Goal: Navigation & Orientation: Find specific page/section

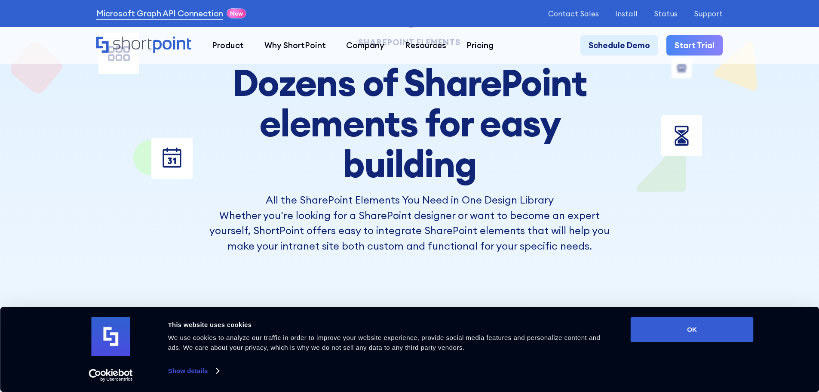
scroll to position [215, 0]
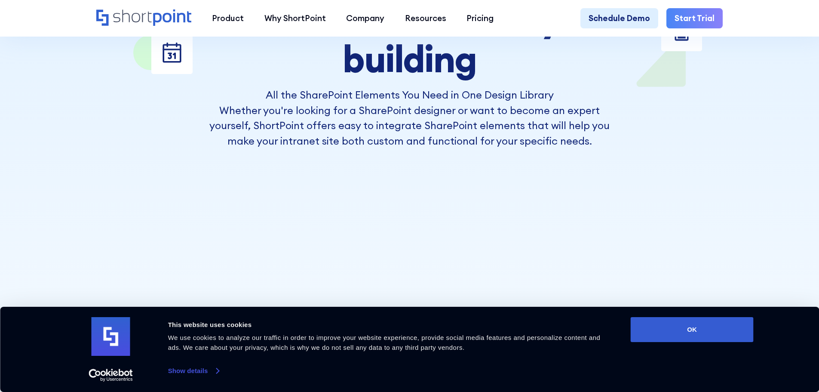
click at [191, 369] on link "Show details" at bounding box center [193, 370] width 51 height 13
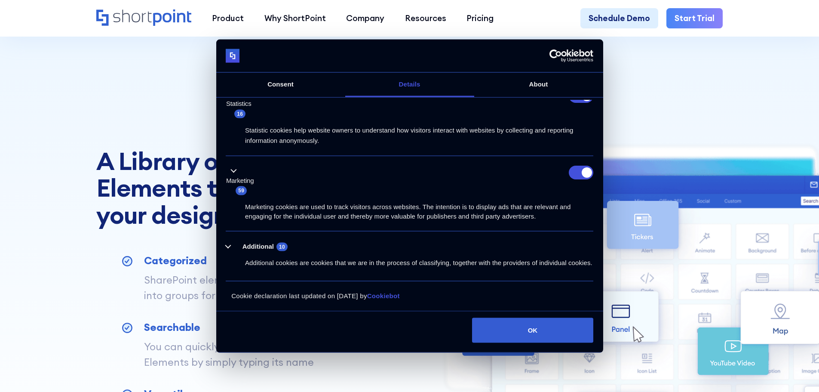
scroll to position [473, 0]
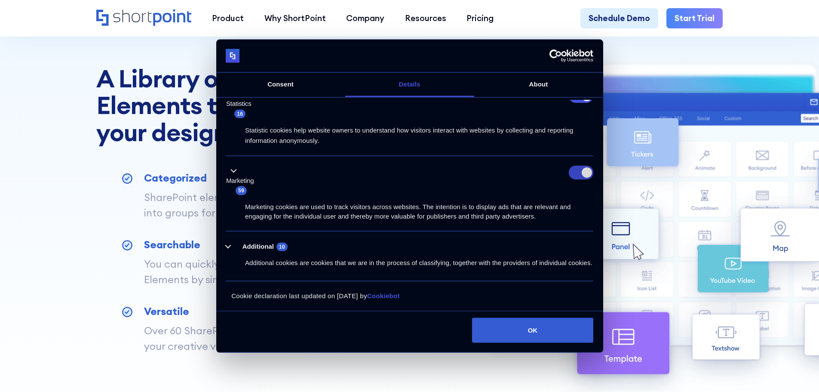
click at [578, 166] on input "Marketing" at bounding box center [581, 173] width 25 height 14
checkbox input "false"
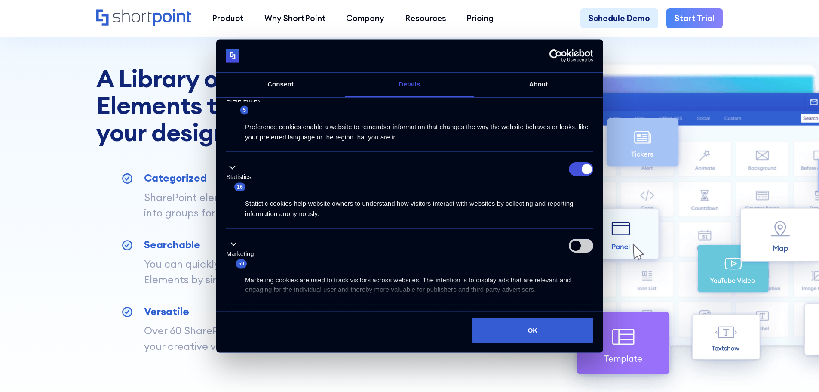
scroll to position [139, 0]
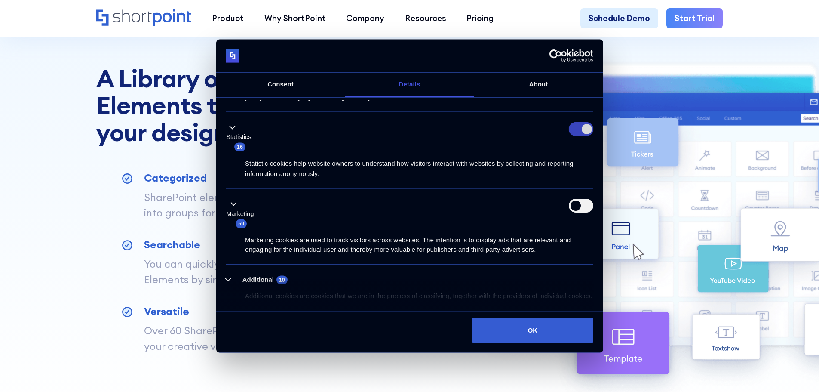
click at [580, 126] on input "Statistics" at bounding box center [581, 129] width 25 height 14
checkbox input "false"
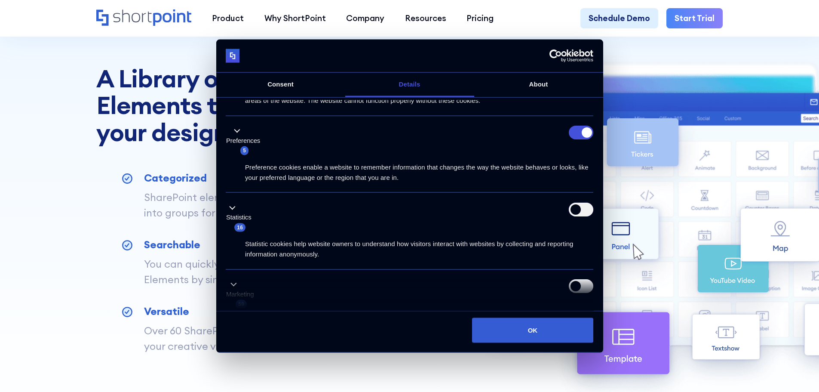
scroll to position [53, 0]
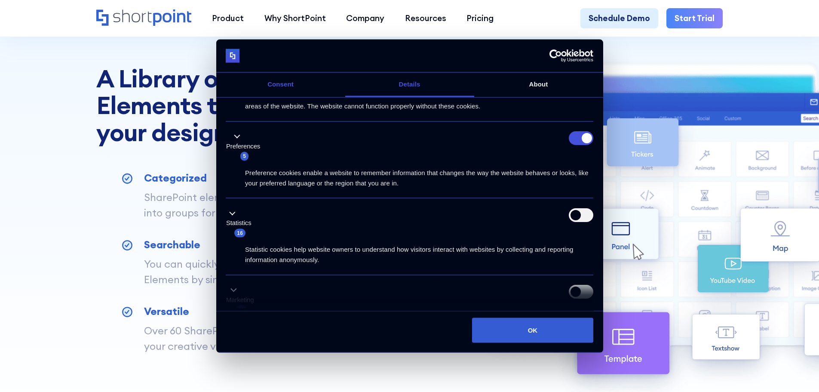
click at [307, 87] on link "Consent" at bounding box center [280, 85] width 129 height 25
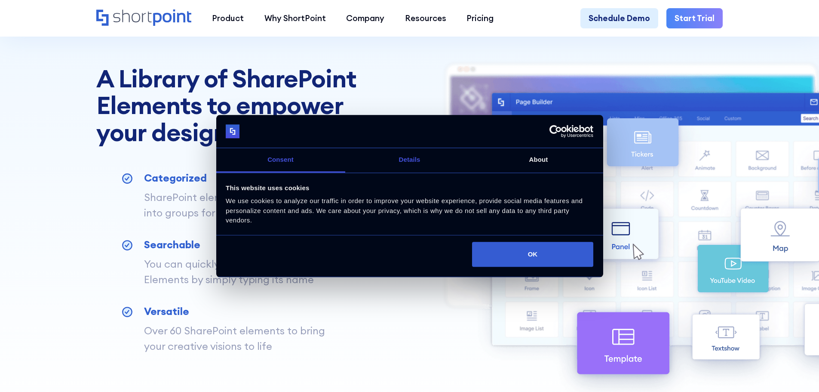
click at [414, 156] on link "Details" at bounding box center [409, 160] width 129 height 25
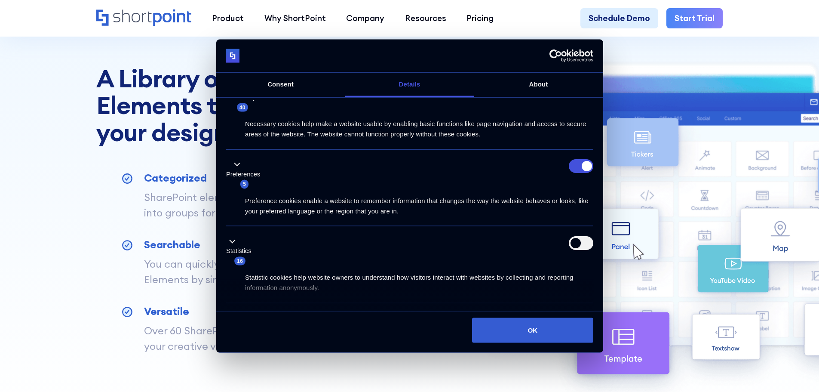
scroll to position [10, 0]
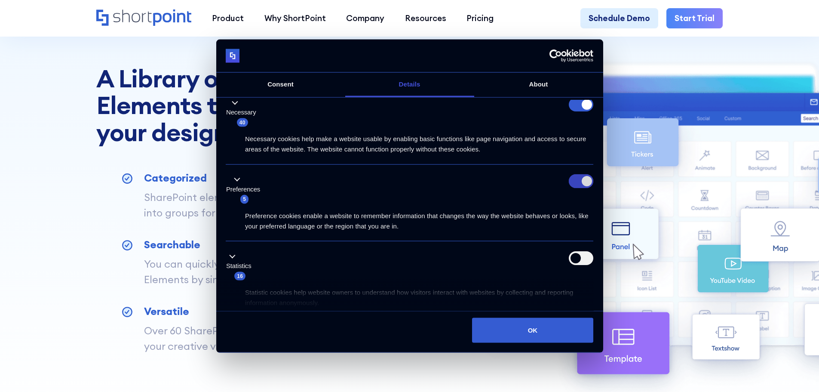
click at [575, 182] on input "Preferences" at bounding box center [581, 181] width 25 height 14
checkbox input "false"
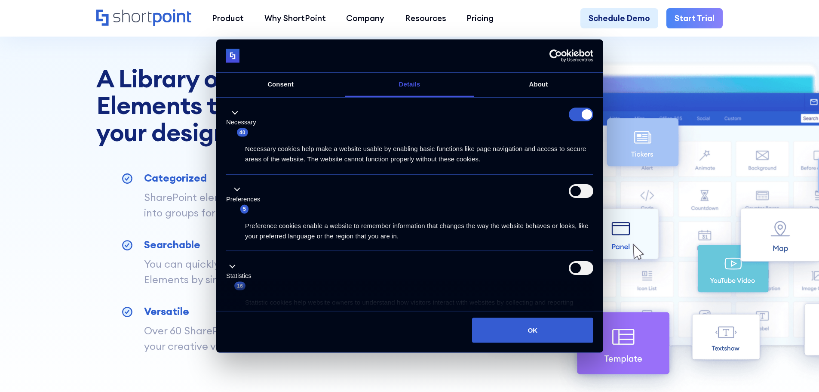
click at [575, 114] on form at bounding box center [581, 114] width 25 height 14
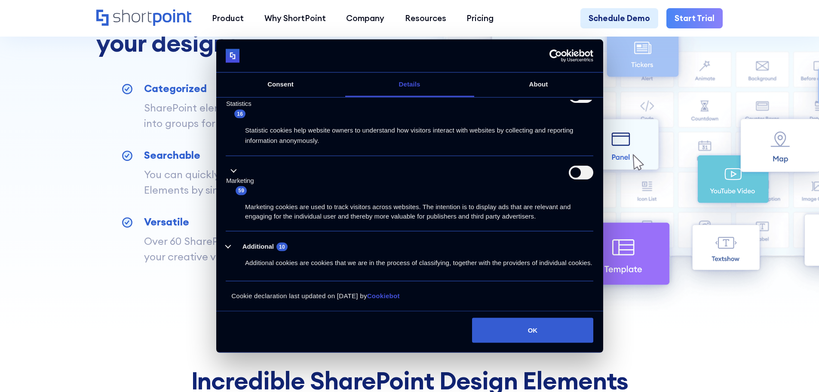
scroll to position [688, 0]
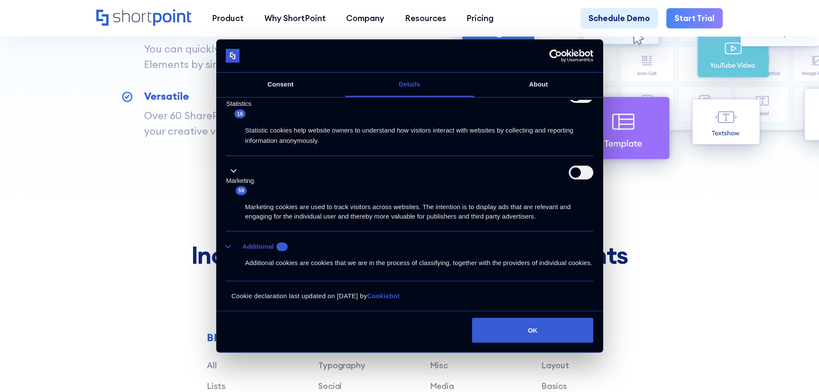
click at [244, 241] on button "Additional 10" at bounding box center [259, 246] width 67 height 11
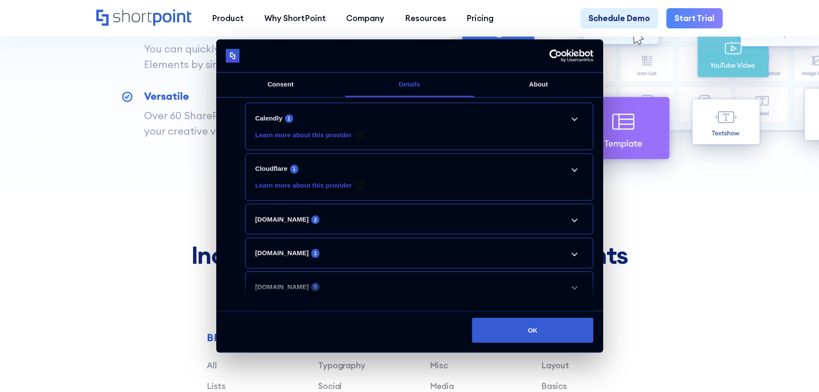
scroll to position [354, 0]
click at [550, 122] on link "Calendly 1" at bounding box center [419, 117] width 328 height 10
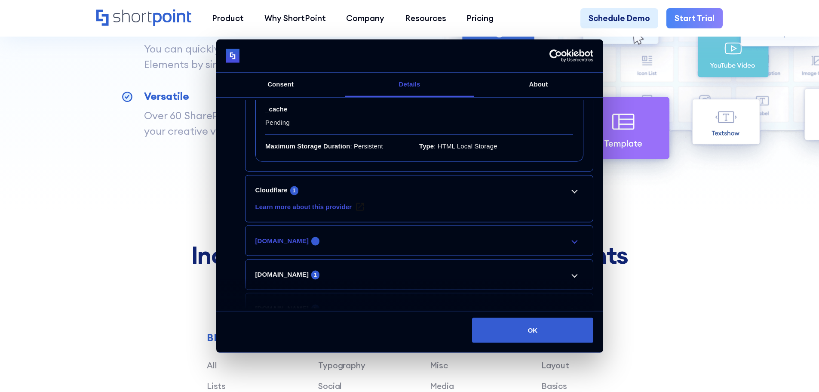
scroll to position [483, 0]
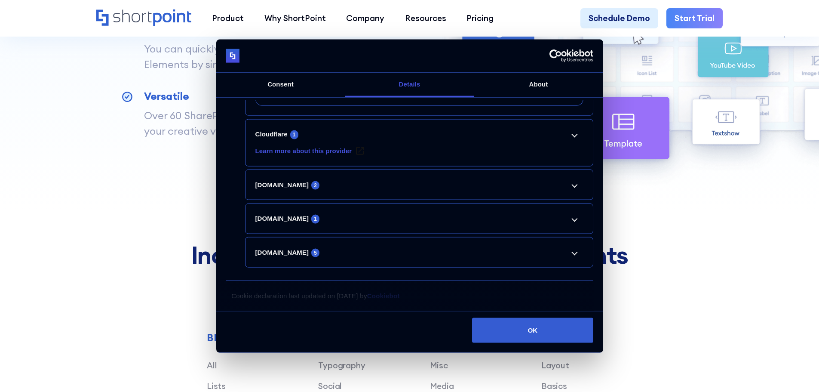
click at [555, 132] on li "Cloudflare 1 Learn more about this provider cf.turnstile.u Pending Maximum Stor…" at bounding box center [419, 142] width 348 height 47
click at [564, 138] on link "Cloudflare 1" at bounding box center [419, 134] width 328 height 10
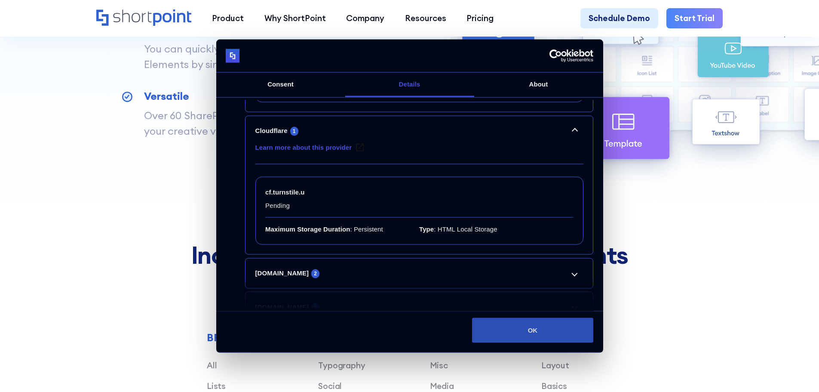
click at [527, 333] on button "OK" at bounding box center [532, 329] width 121 height 25
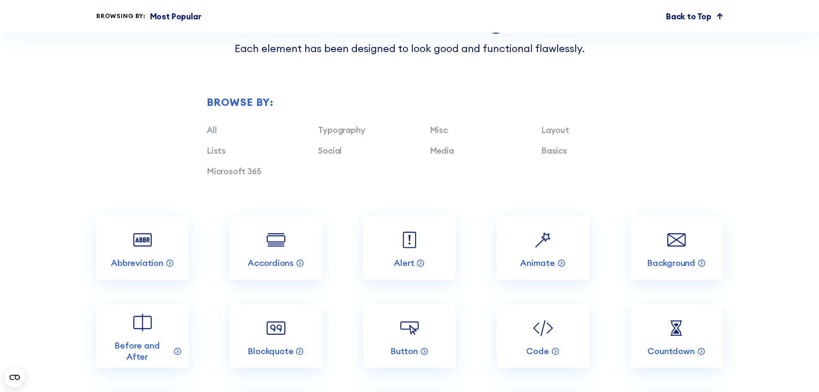
scroll to position [1075, 0]
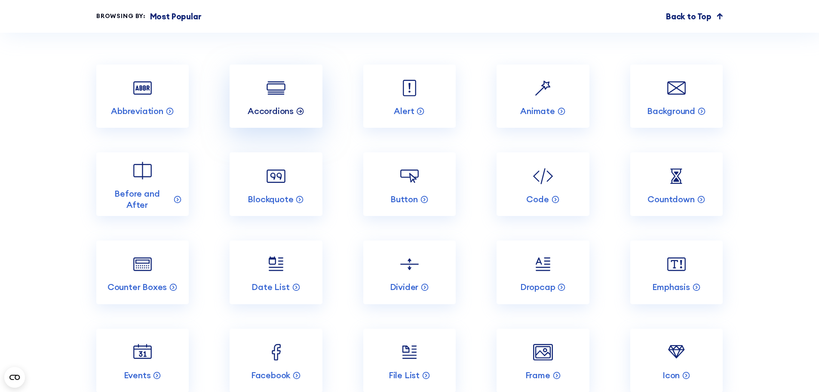
click at [269, 117] on p "Accordions" at bounding box center [271, 110] width 46 height 11
